Goal: Register for event/course

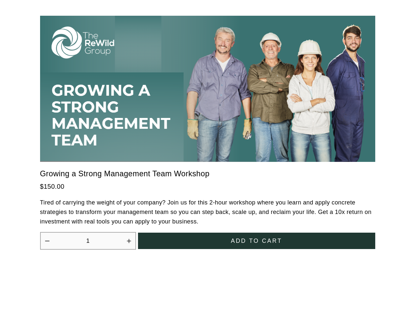
scroll to position [1816, 0]
